Goal: Information Seeking & Learning: Learn about a topic

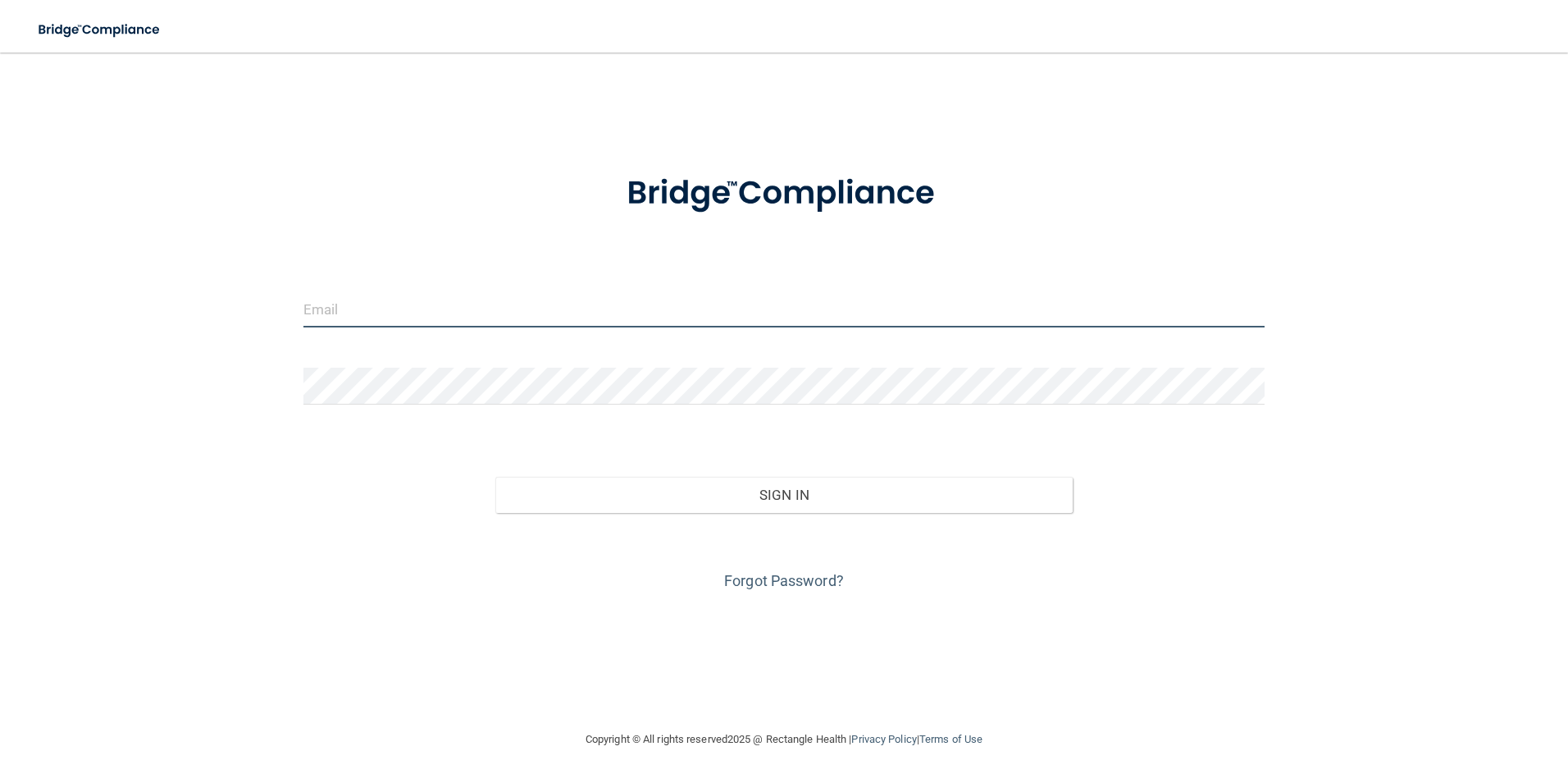
click at [721, 313] on input "email" at bounding box center [785, 308] width 962 height 37
type input "[EMAIL_ADDRESS][DOMAIN_NAME]"
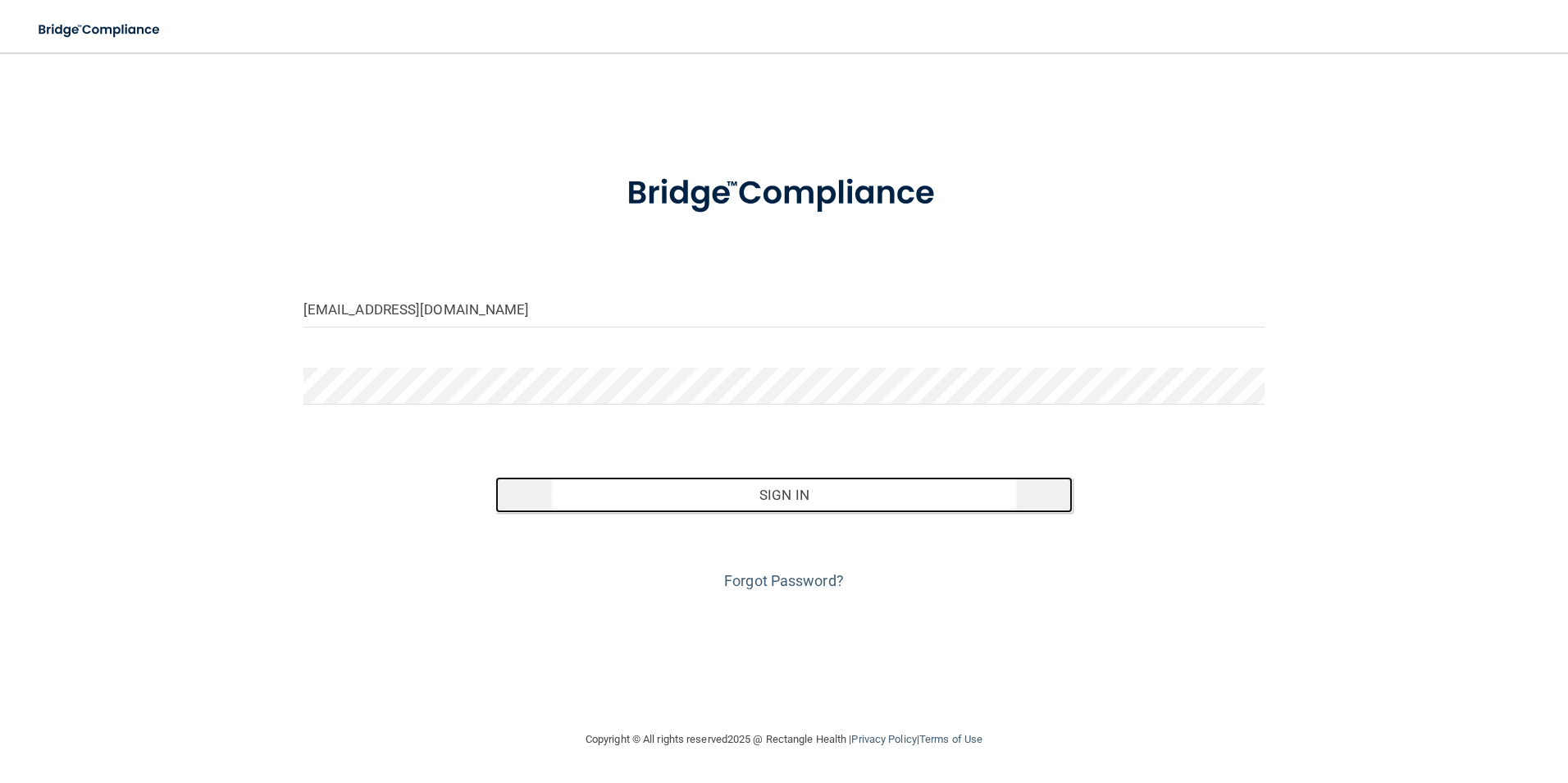
click at [792, 498] on button "Sign In" at bounding box center [784, 494] width 578 height 36
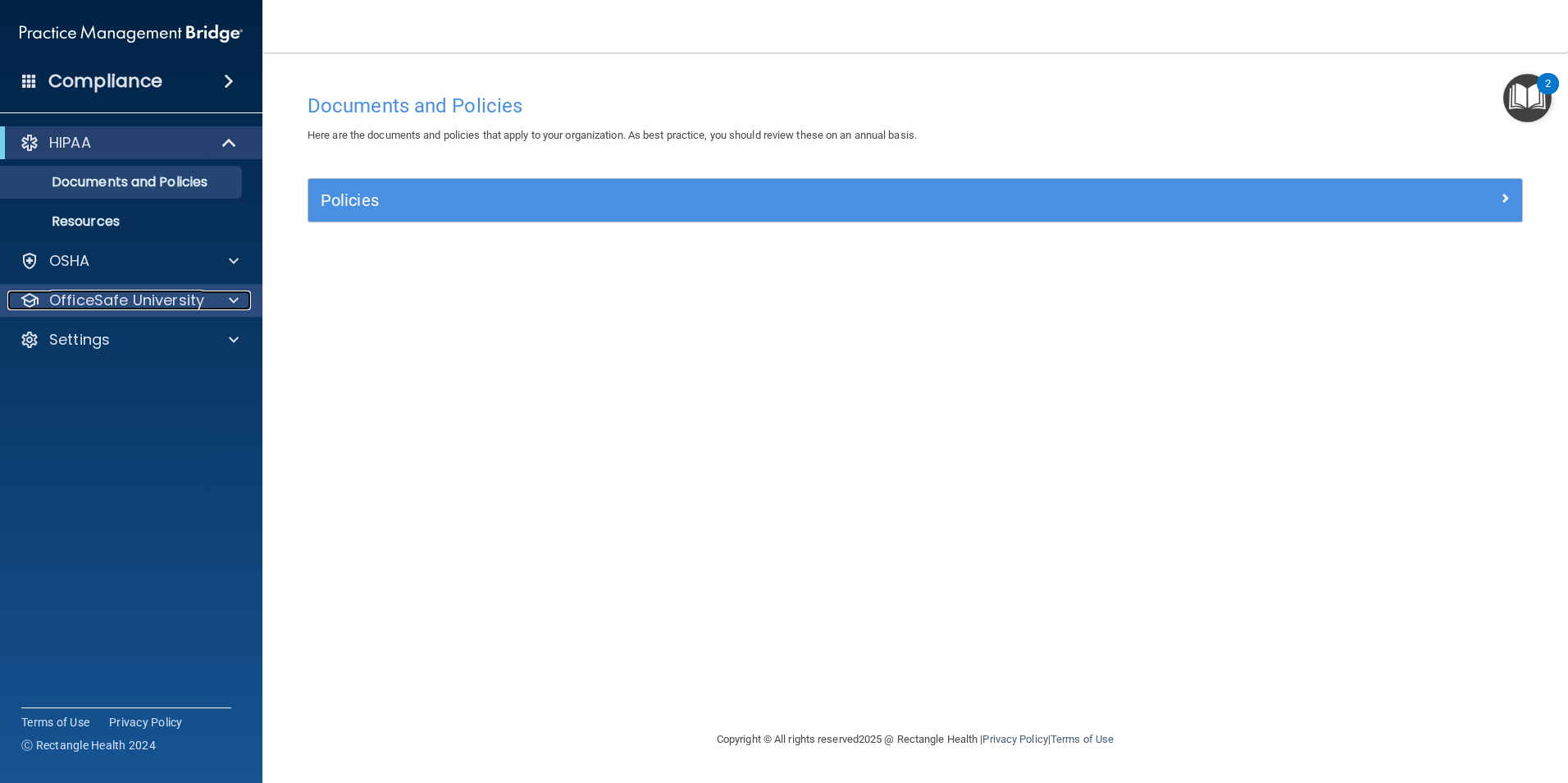
drag, startPoint x: 126, startPoint y: 298, endPoint x: 160, endPoint y: 297, distance: 34.0
click at [126, 298] on p "OfficeSafe University" at bounding box center [127, 300] width 155 height 20
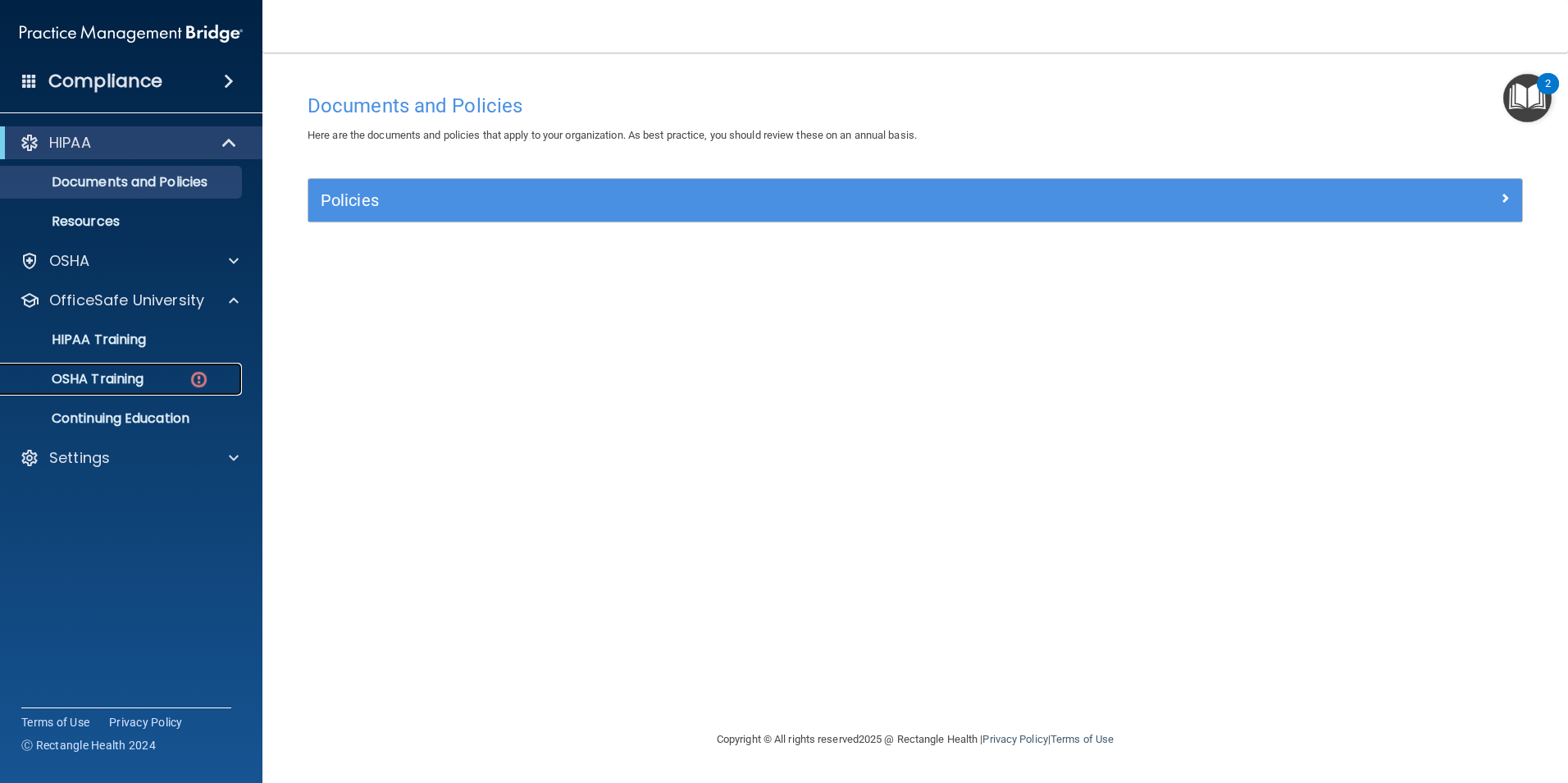
drag, startPoint x: 121, startPoint y: 389, endPoint x: 370, endPoint y: 396, distance: 249.1
click at [124, 389] on link "OSHA Training" at bounding box center [113, 379] width 258 height 33
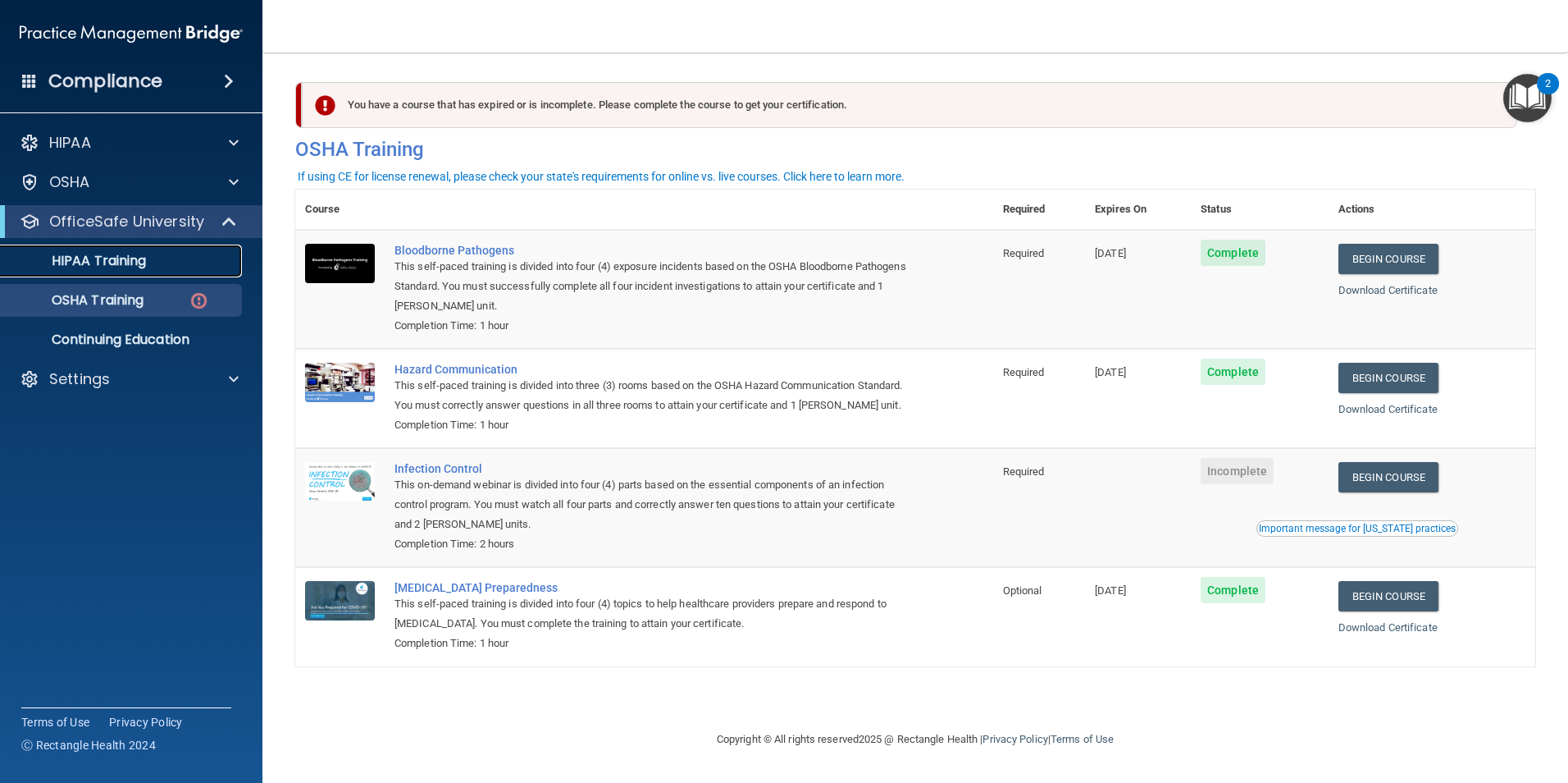
click at [155, 264] on div "HIPAA Training" at bounding box center [123, 261] width 224 height 16
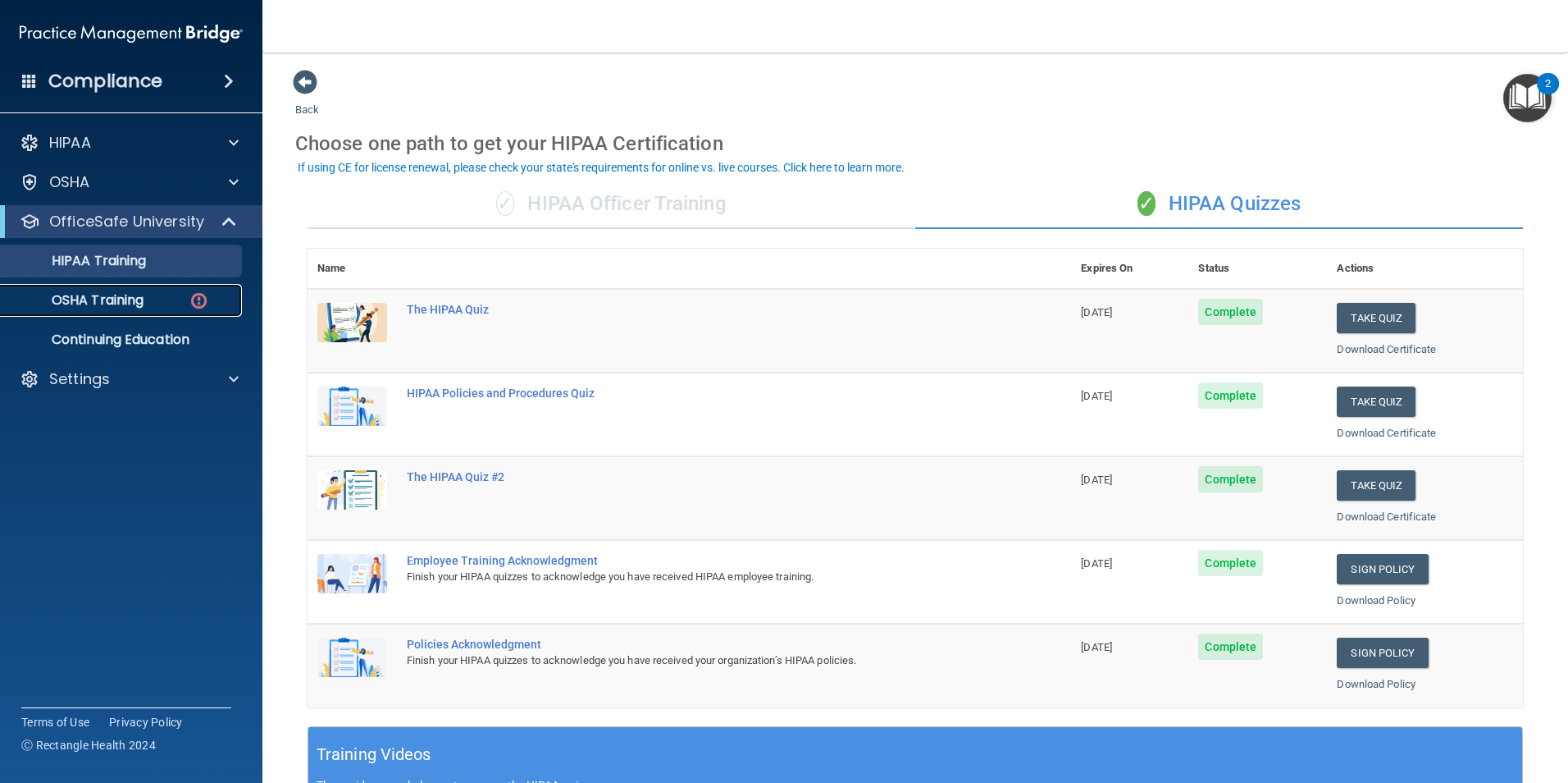
click at [125, 307] on p "OSHA Training" at bounding box center [77, 300] width 132 height 16
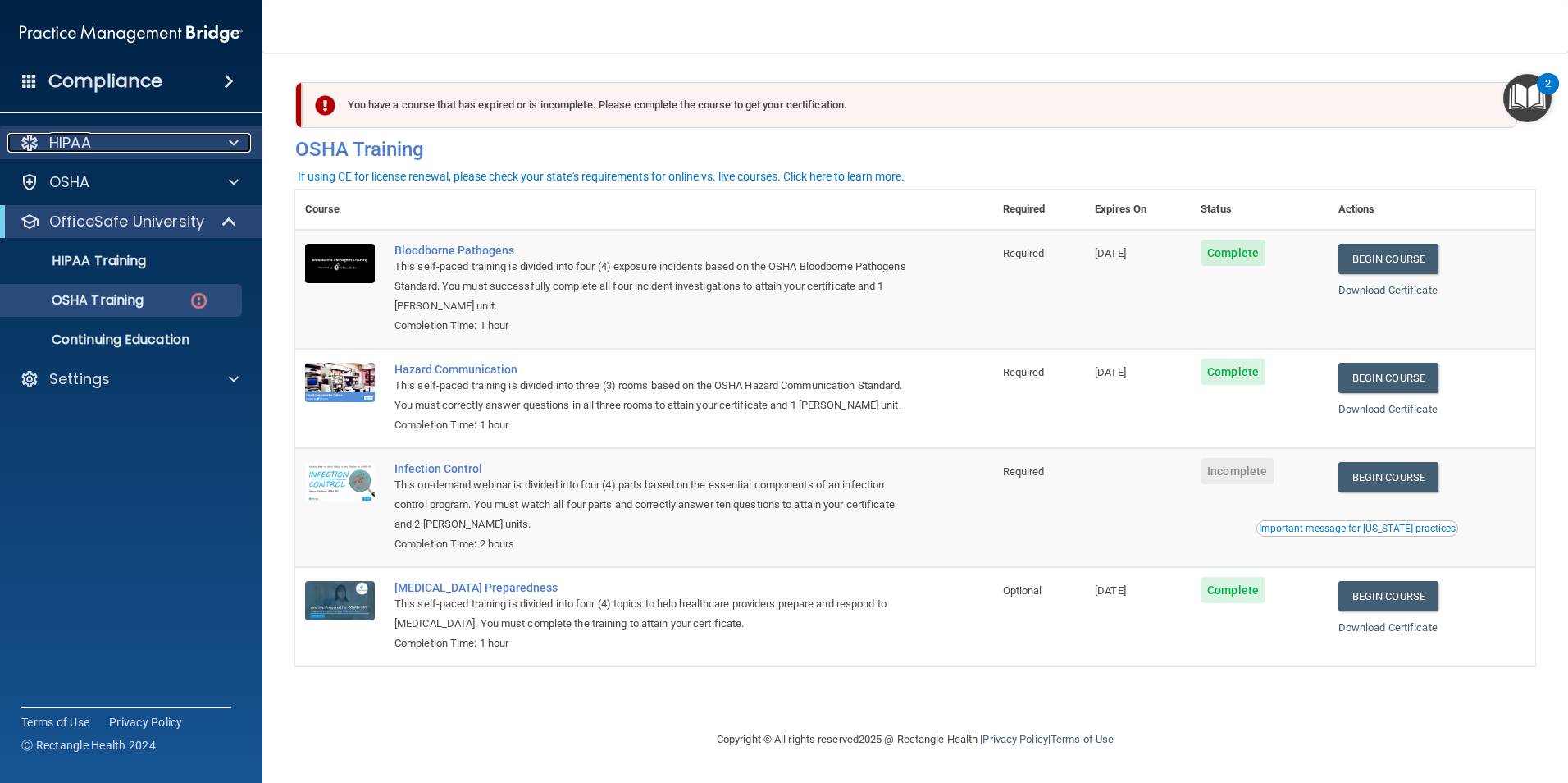
click at [237, 145] on span at bounding box center [234, 142] width 10 height 20
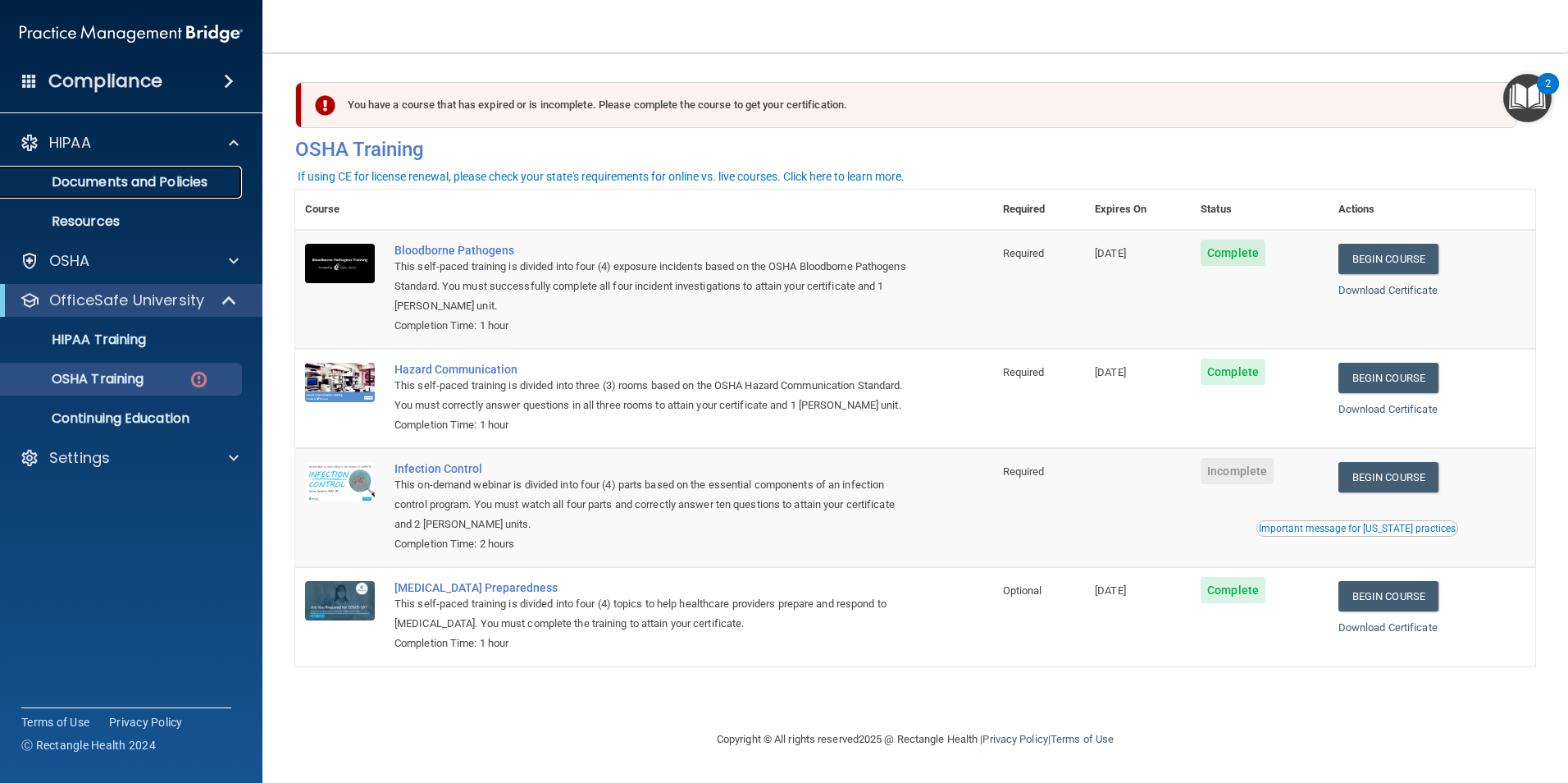
click at [220, 195] on link "Documents and Policies" at bounding box center [113, 181] width 258 height 33
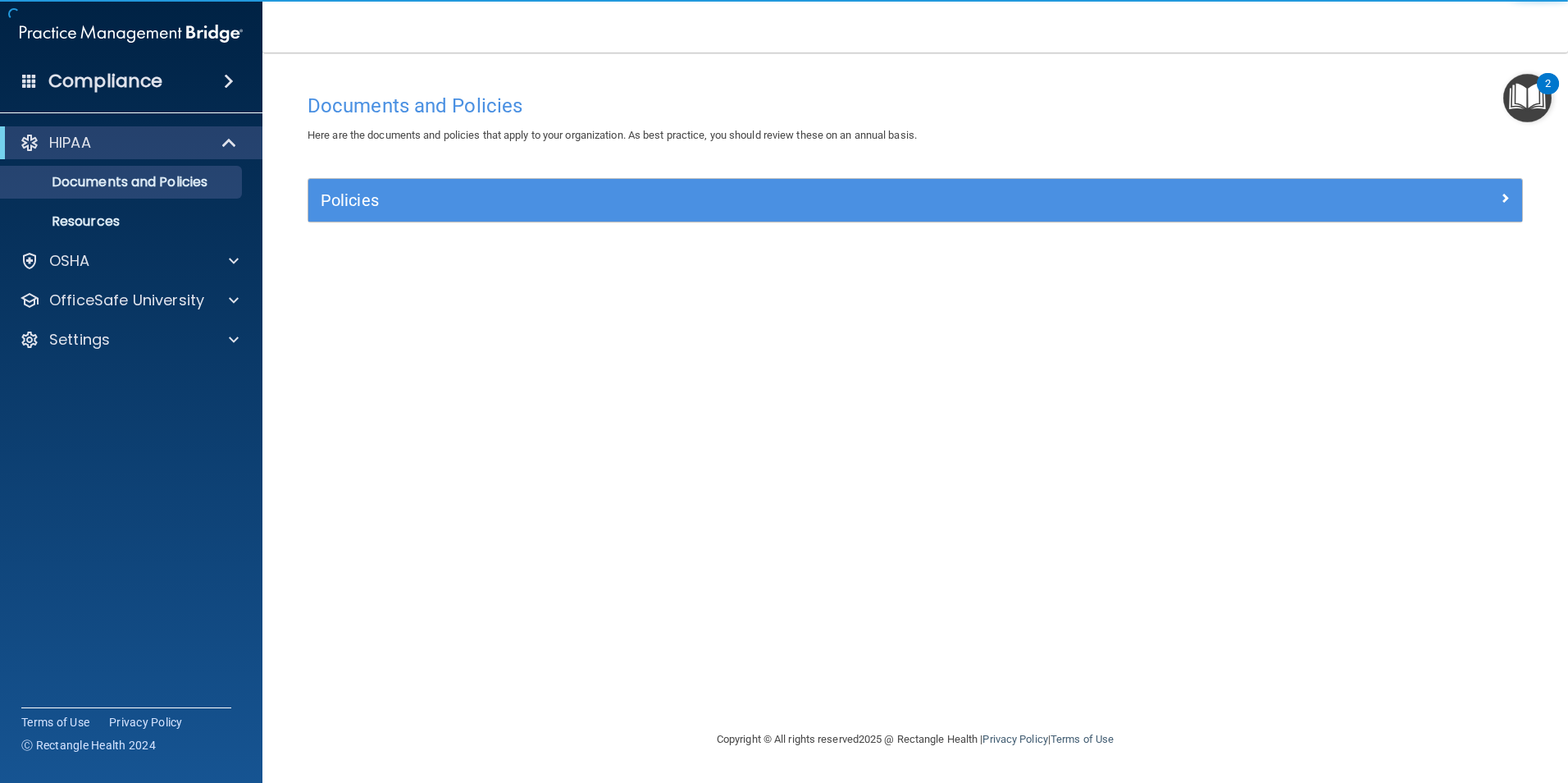
click at [404, 225] on div "Policies Select All (Unselect 0) Unselect All Print Selected (0) Acceptable Use…" at bounding box center [915, 209] width 1240 height 63
click at [406, 215] on div "Policies" at bounding box center [915, 199] width 1214 height 43
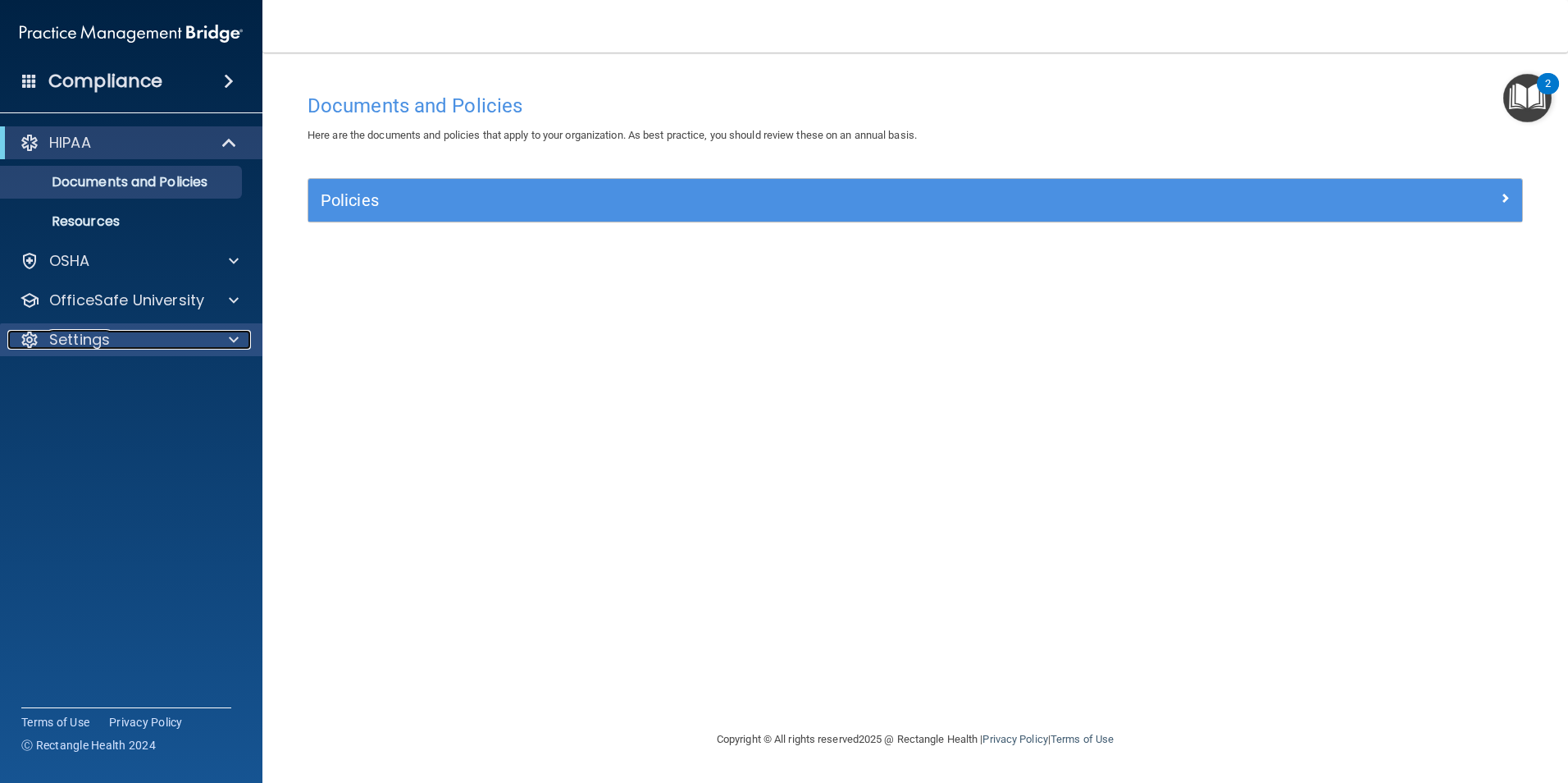
drag, startPoint x: 128, startPoint y: 338, endPoint x: 141, endPoint y: 326, distance: 17.7
click at [128, 339] on div "Settings" at bounding box center [109, 340] width 203 height 20
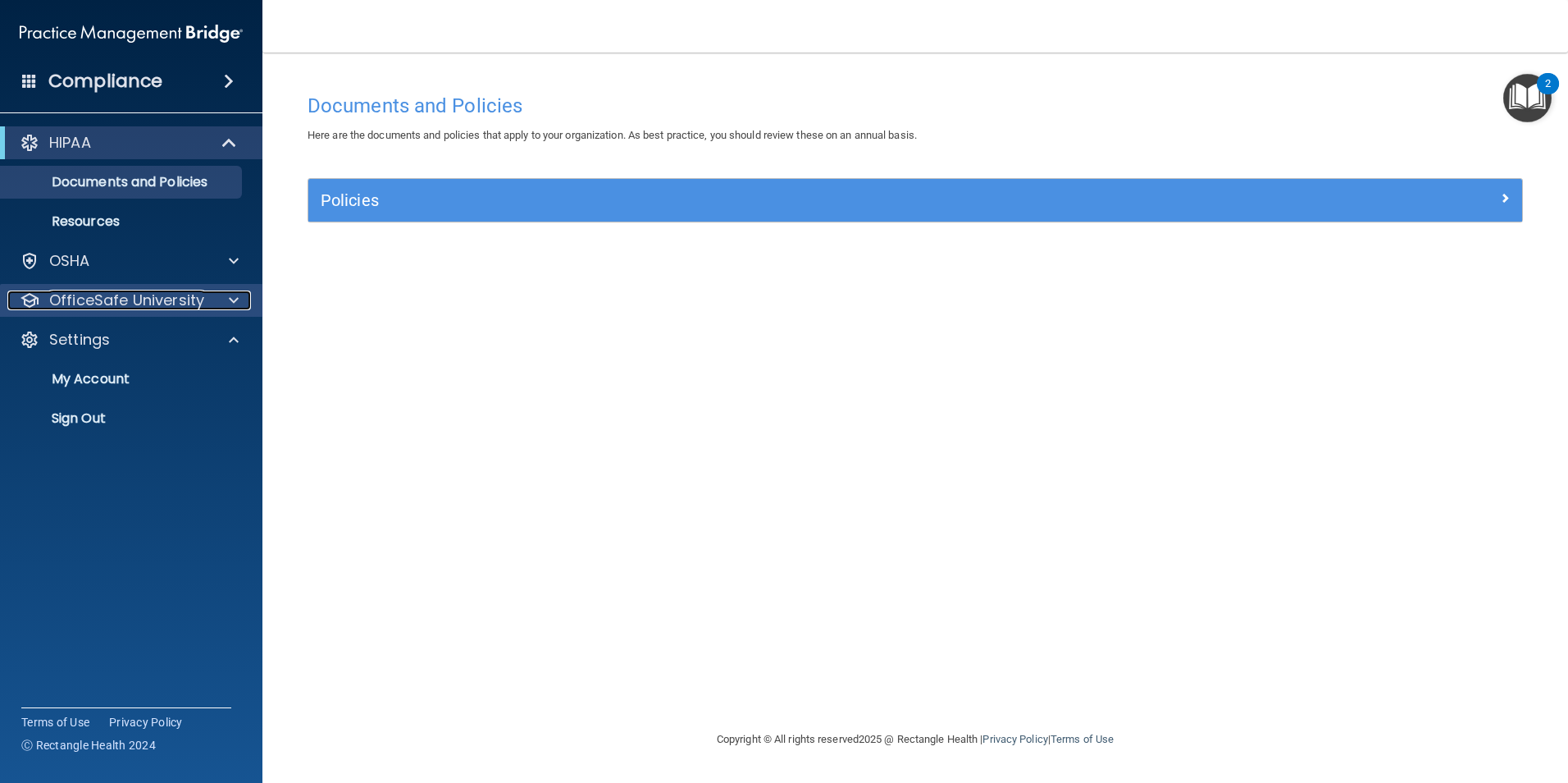
click at [177, 299] on p "OfficeSafe University" at bounding box center [127, 300] width 155 height 20
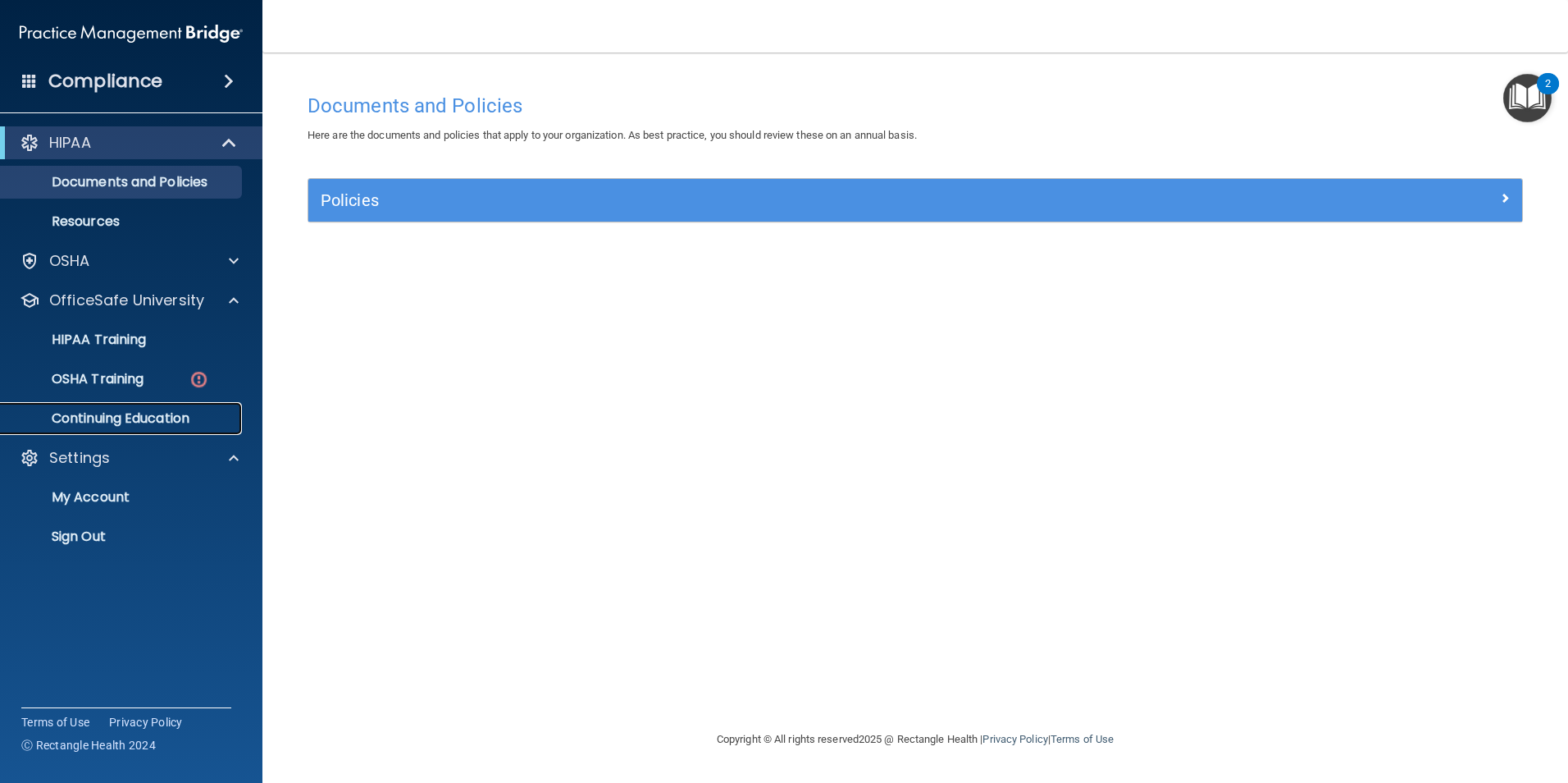
click at [190, 415] on p "Continuing Education" at bounding box center [123, 418] width 224 height 16
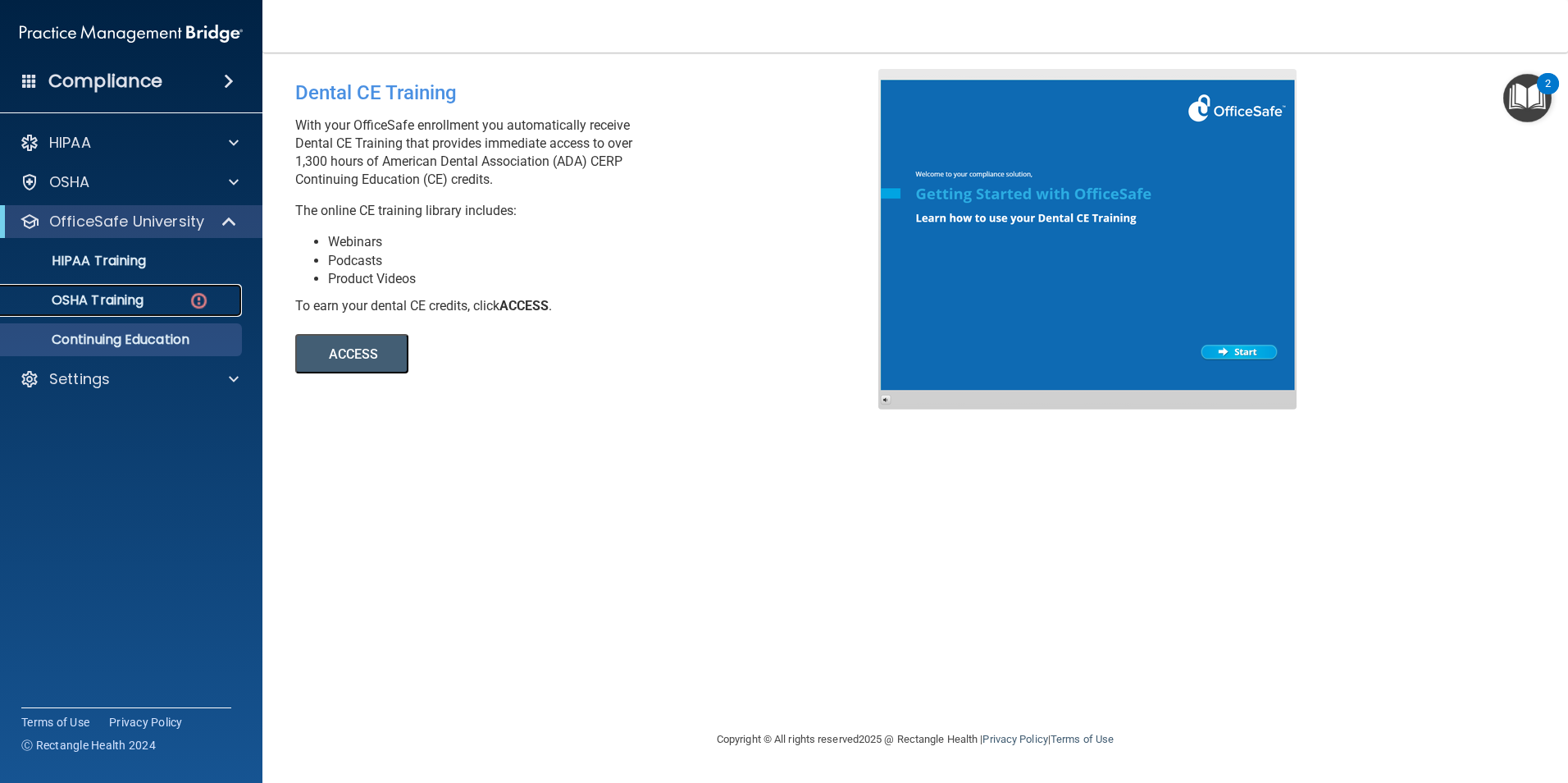
click at [205, 305] on img at bounding box center [198, 300] width 21 height 21
